Goal: Find specific page/section: Find specific page/section

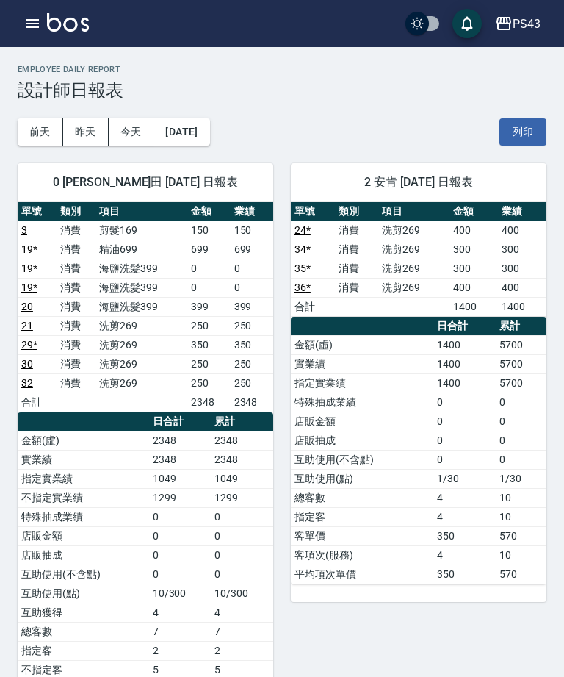
click at [26, 26] on icon "button" at bounding box center [32, 23] width 13 height 9
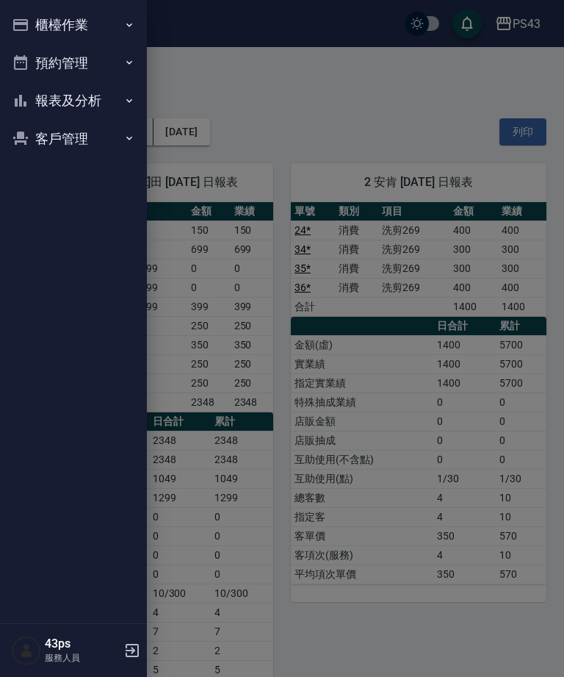
scroll to position [47, 0]
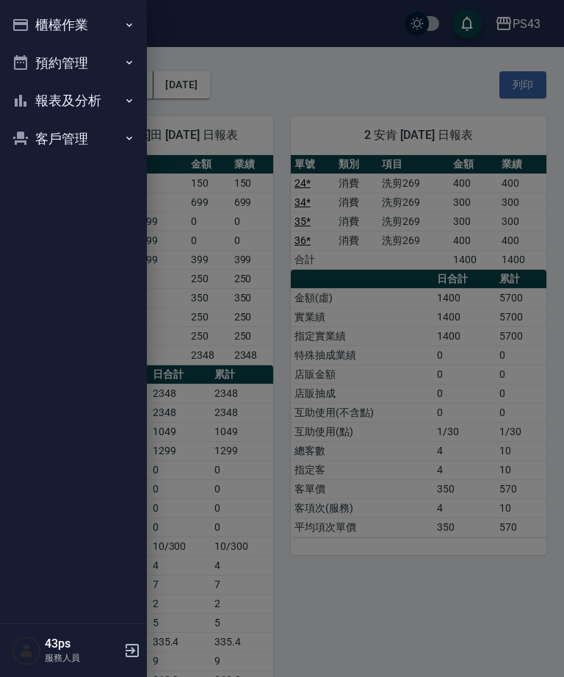
click at [39, 24] on button "櫃檯作業" at bounding box center [73, 25] width 135 height 38
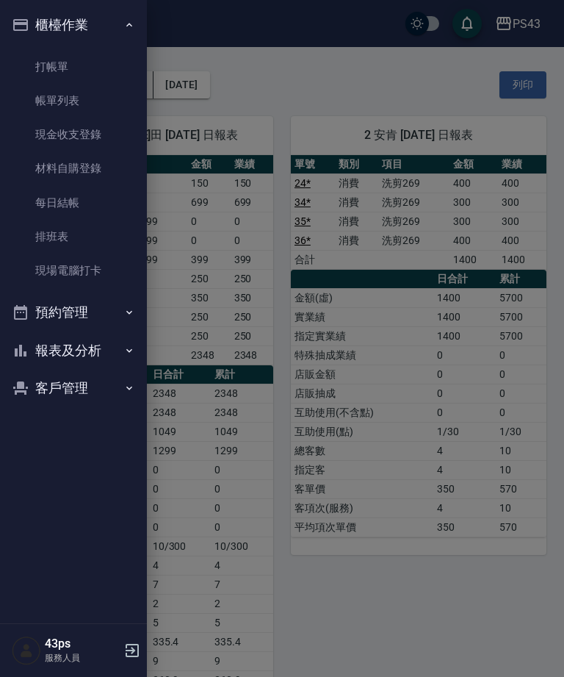
click at [63, 135] on link "現金收支登錄" at bounding box center [73, 135] width 135 height 34
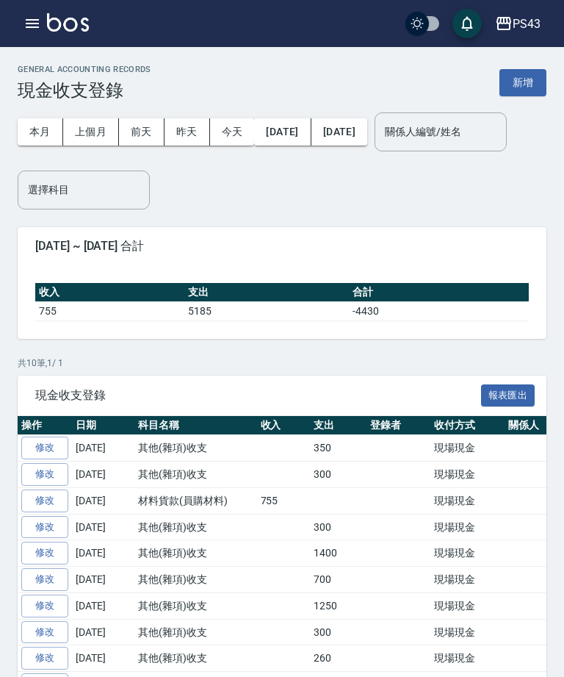
click at [40, 24] on icon "button" at bounding box center [33, 24] width 18 height 18
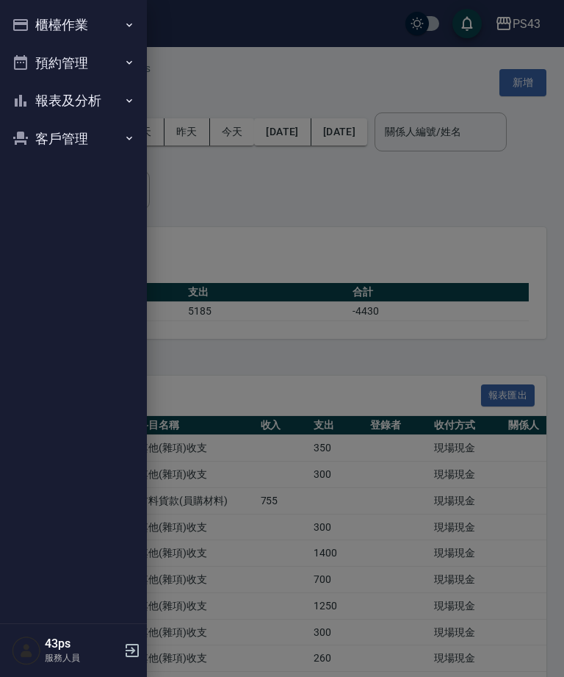
click at [93, 108] on button "報表及分析" at bounding box center [73, 101] width 135 height 38
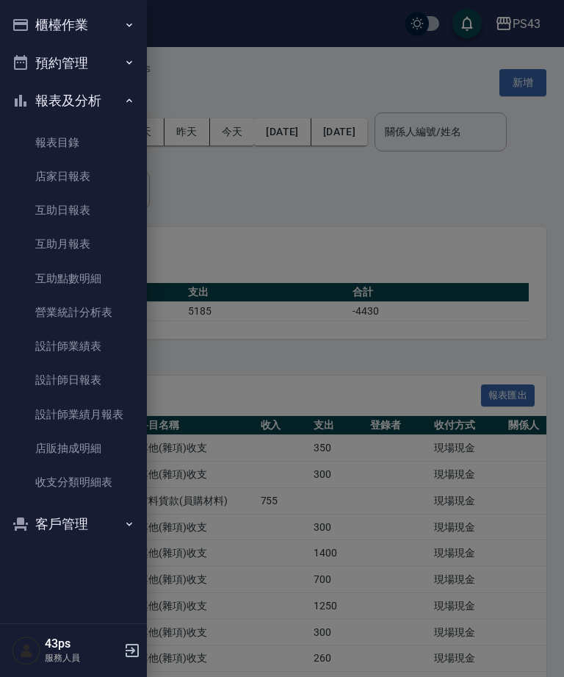
click at [57, 379] on link "設計師日報表" at bounding box center [73, 380] width 135 height 34
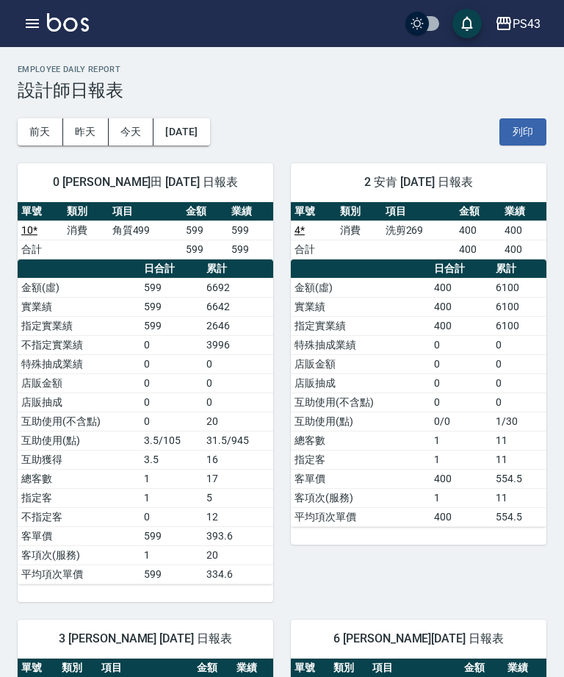
click at [84, 129] on button "昨天" at bounding box center [86, 131] width 46 height 27
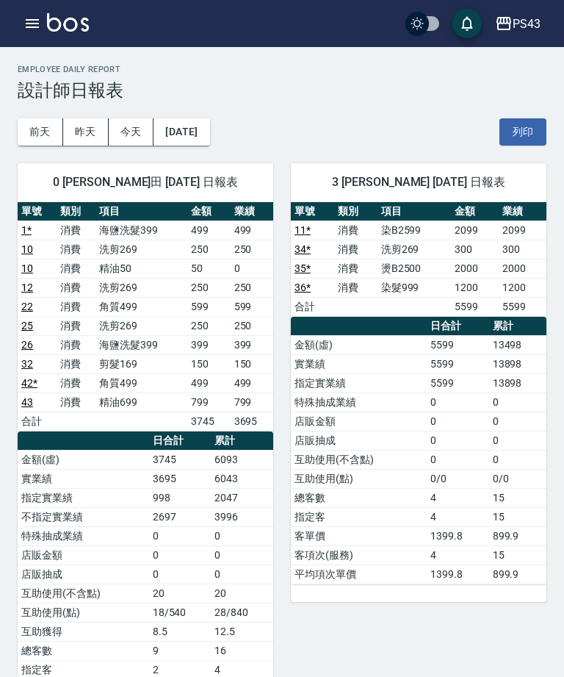
click at [128, 137] on button "今天" at bounding box center [132, 131] width 46 height 27
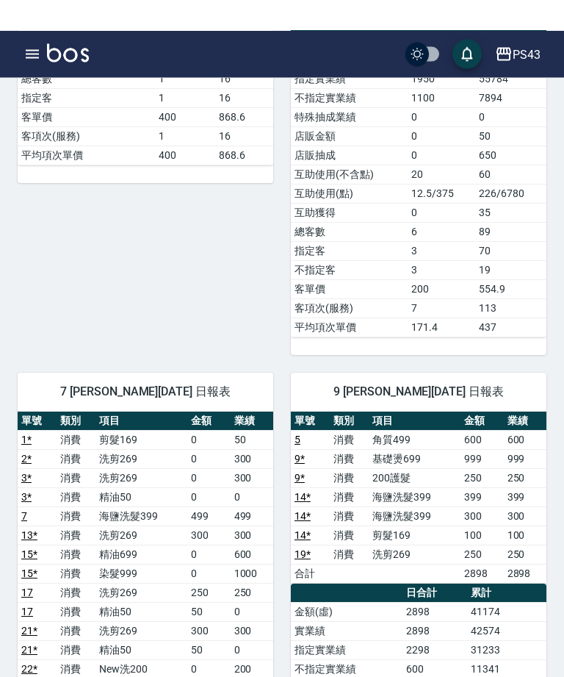
scroll to position [817, 0]
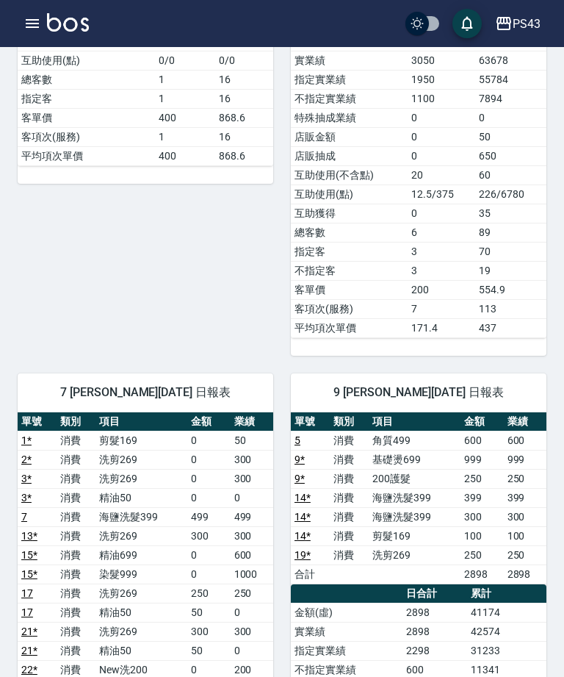
click at [409, 258] on td "3" at bounding box center [442, 251] width 68 height 19
